Goal: Navigation & Orientation: Go to known website

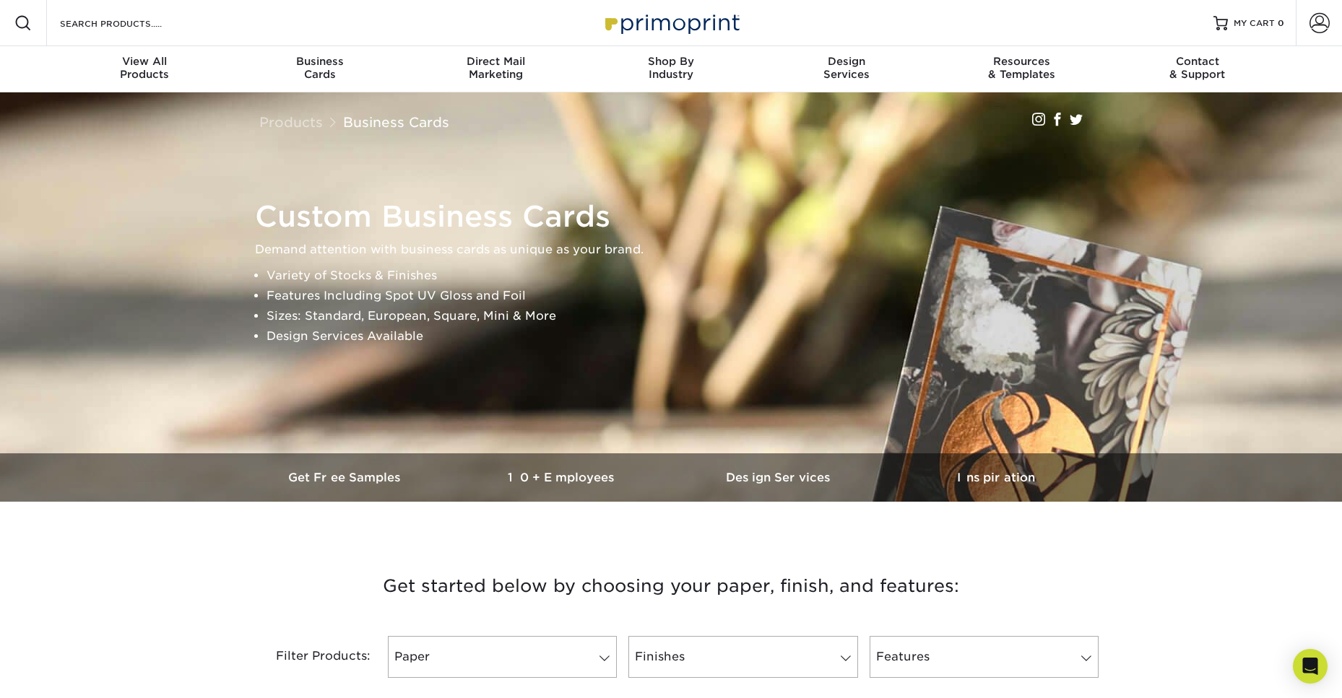
click at [714, 19] on img at bounding box center [671, 22] width 144 height 31
